Goal: Task Accomplishment & Management: Use online tool/utility

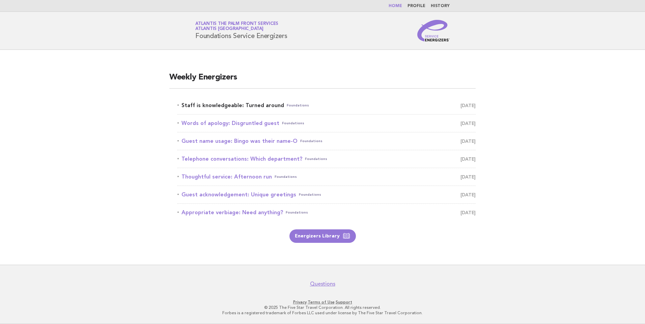
click at [246, 106] on link "Staff is knowledgeable: Turned around Foundations [DATE]" at bounding box center [326, 105] width 298 height 9
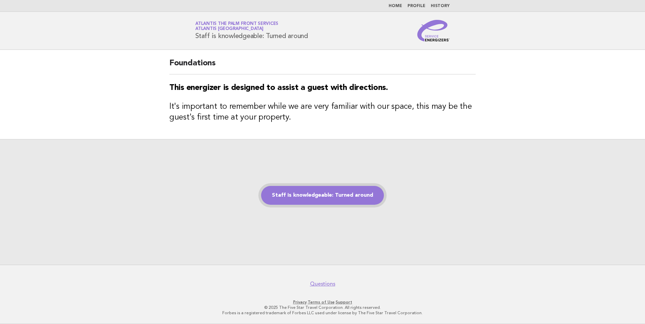
click at [297, 192] on link "Staff is knowledgeable: Turned around" at bounding box center [322, 195] width 123 height 19
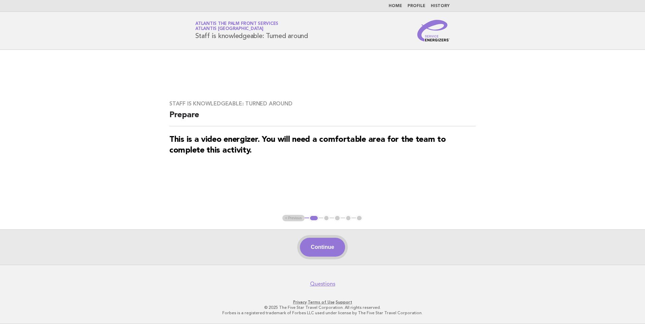
click at [310, 245] on button "Continue" at bounding box center [322, 247] width 45 height 19
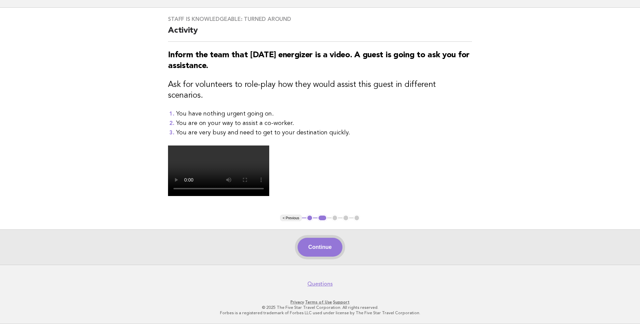
click at [317, 257] on button "Continue" at bounding box center [319, 247] width 45 height 19
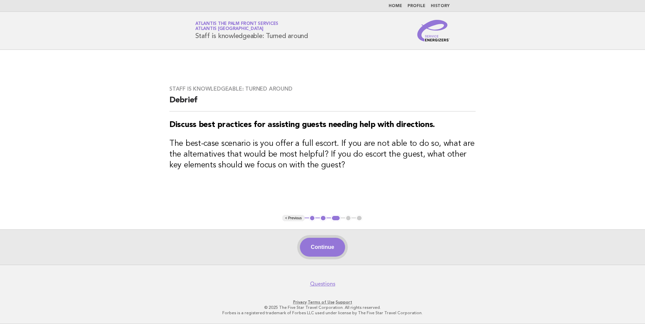
click at [317, 239] on button "Continue" at bounding box center [322, 247] width 45 height 19
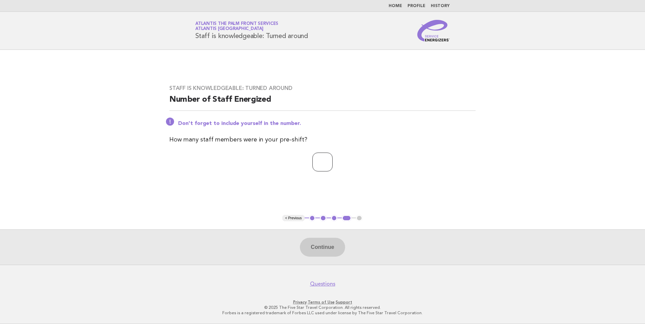
click at [320, 161] on input "number" at bounding box center [322, 162] width 20 height 19
type input "*"
click at [330, 249] on button "Continue" at bounding box center [322, 247] width 45 height 19
